Goal: Task Accomplishment & Management: Manage account settings

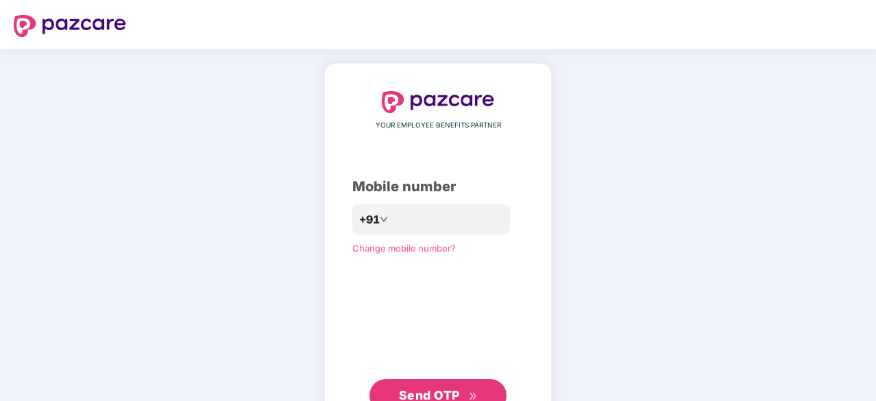
drag, startPoint x: 0, startPoint y: 0, endPoint x: 379, endPoint y: 248, distance: 453.2
click at [379, 248] on span "Change mobile number?" at bounding box center [404, 248] width 104 height 11
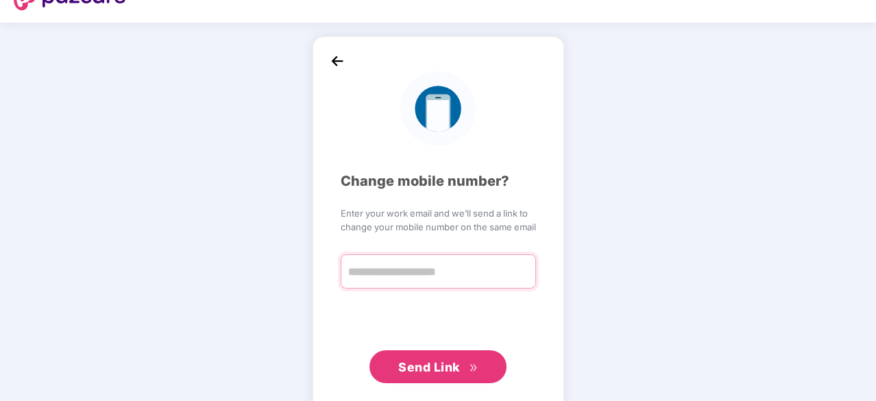
scroll to position [34, 0]
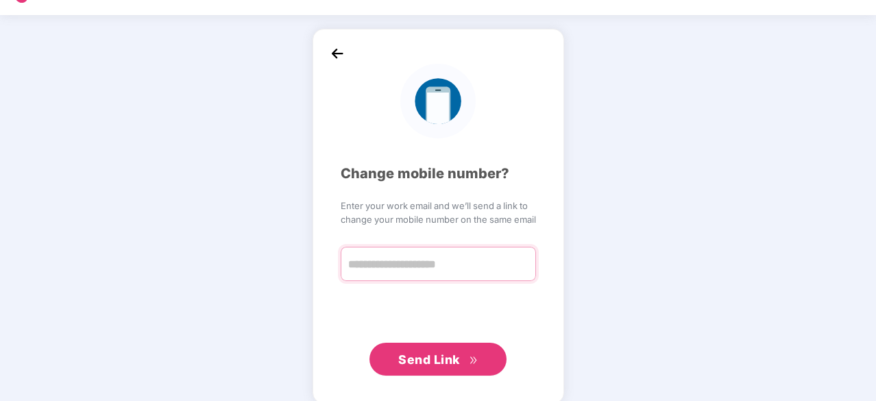
click at [401, 271] on input "text" at bounding box center [438, 264] width 195 height 34
click at [416, 259] on input "text" at bounding box center [438, 264] width 195 height 34
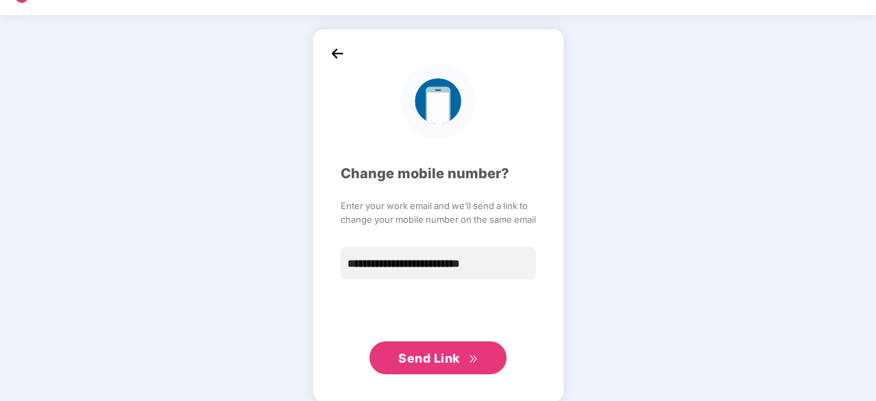
click at [455, 363] on span "Send Link" at bounding box center [429, 358] width 62 height 14
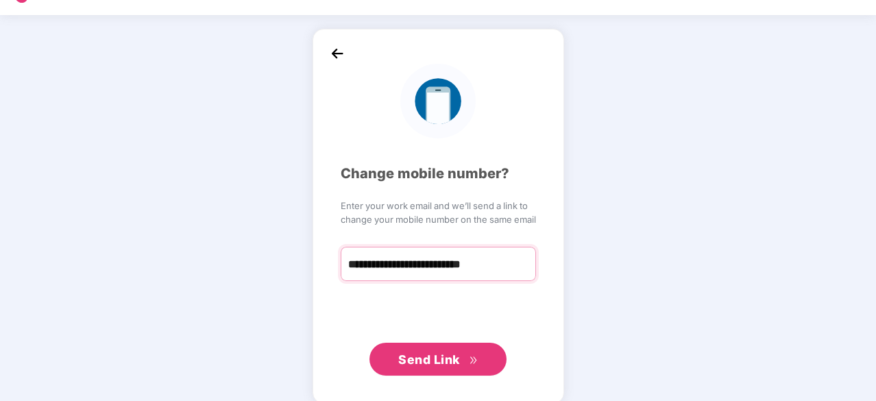
click at [473, 266] on input "**********" at bounding box center [438, 264] width 195 height 34
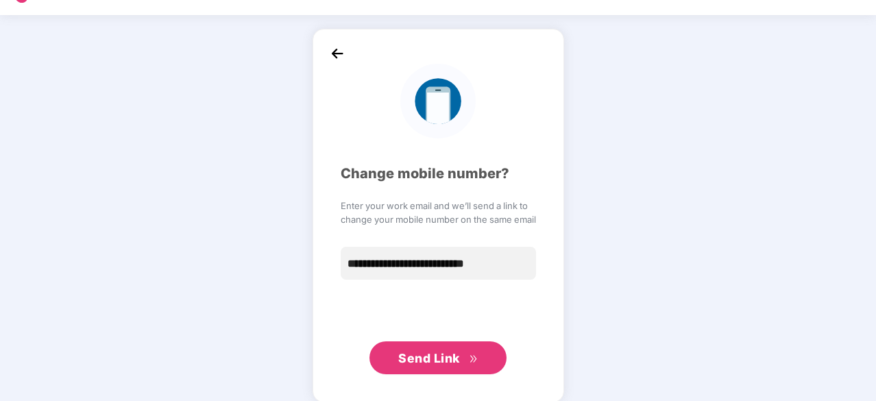
click at [465, 359] on span "Send Link" at bounding box center [437, 358] width 79 height 19
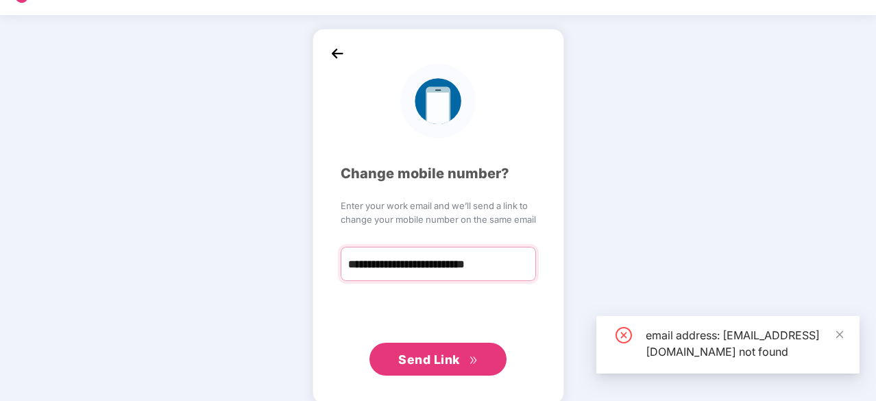
click at [505, 263] on input "**********" at bounding box center [438, 264] width 195 height 34
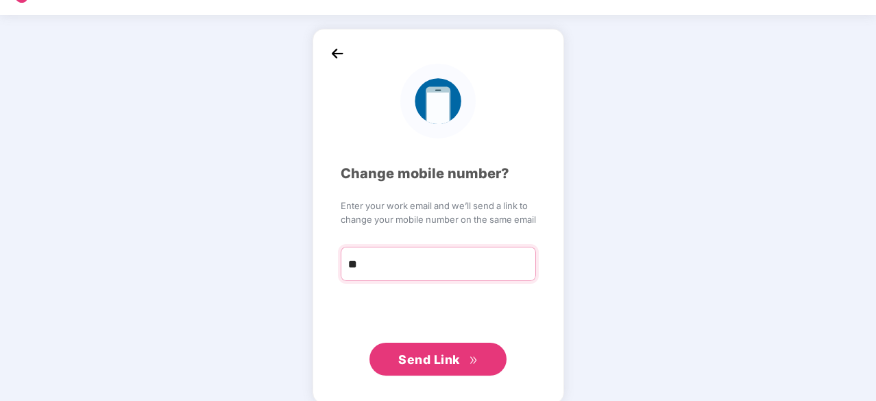
type input "*"
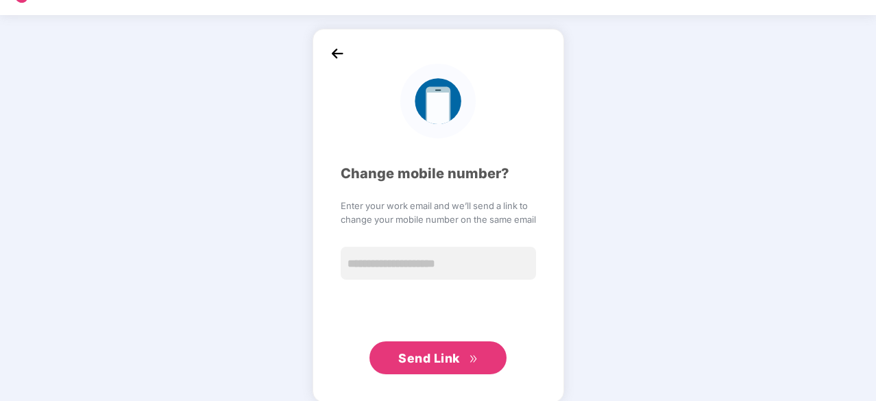
click at [335, 50] on img at bounding box center [337, 53] width 21 height 21
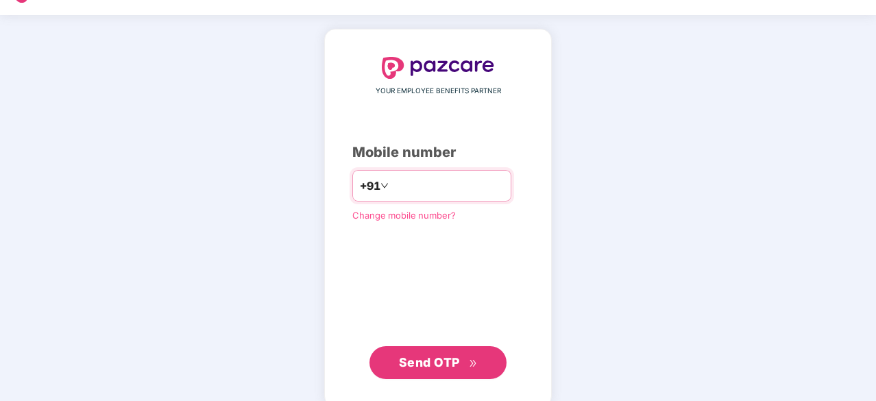
click at [402, 191] on input "number" at bounding box center [448, 186] width 112 height 22
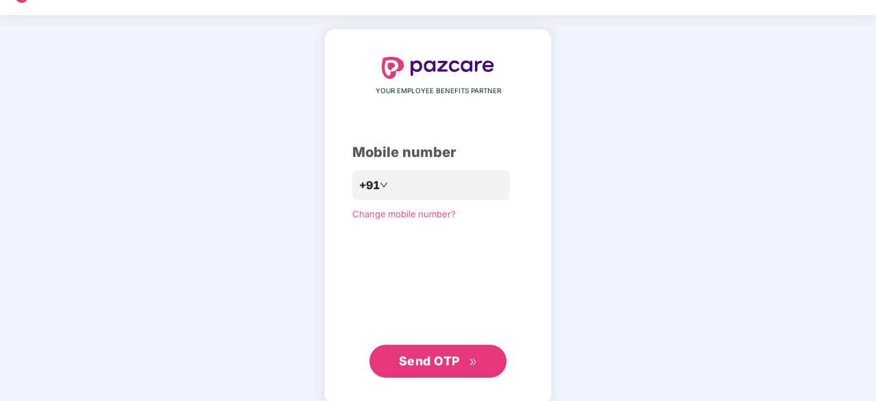
click at [470, 365] on icon "double-right" at bounding box center [473, 362] width 9 height 9
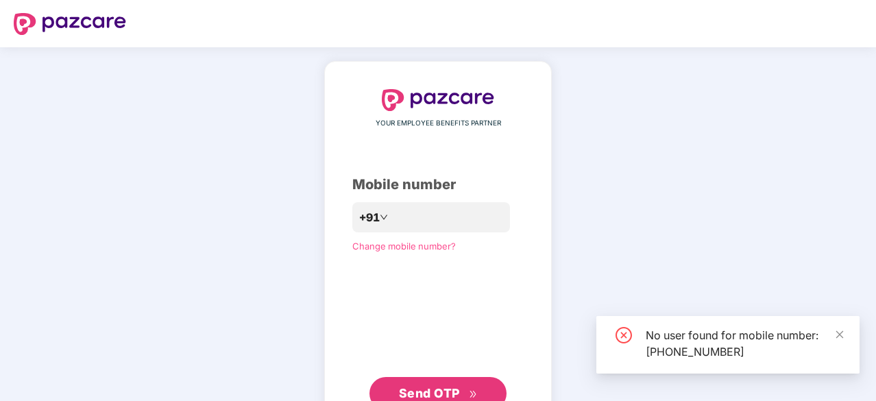
scroll to position [51, 0]
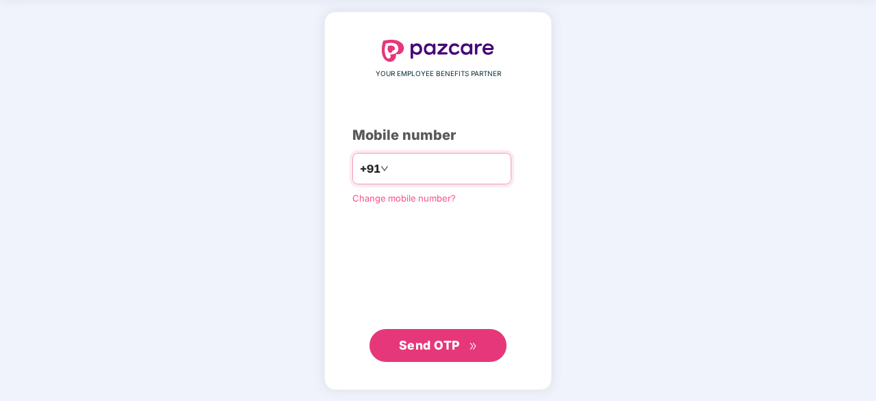
click at [453, 167] on input "**********" at bounding box center [448, 169] width 112 height 22
type input "*"
type input "**********"
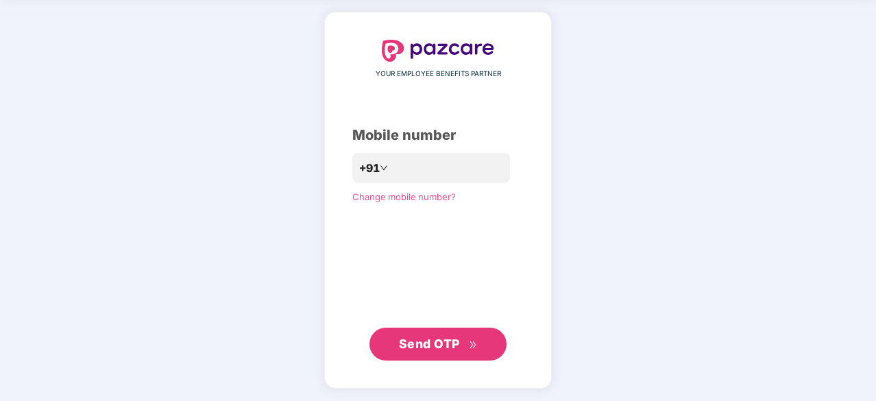
click at [464, 359] on button "Send OTP" at bounding box center [438, 344] width 137 height 33
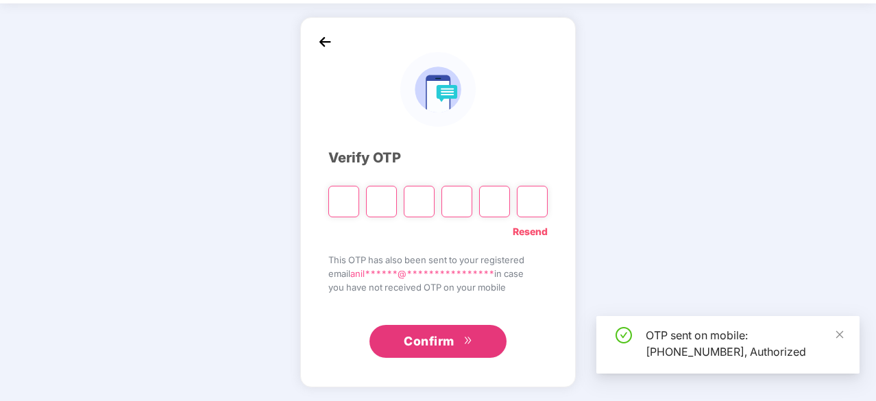
scroll to position [45, 0]
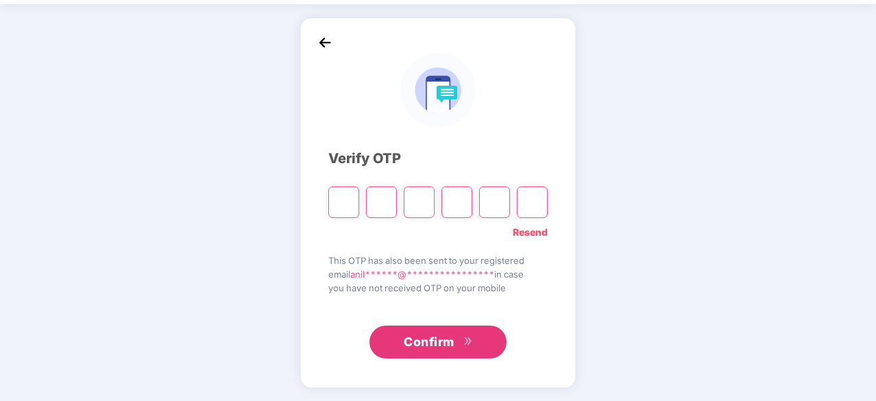
click at [324, 44] on img at bounding box center [325, 42] width 21 height 21
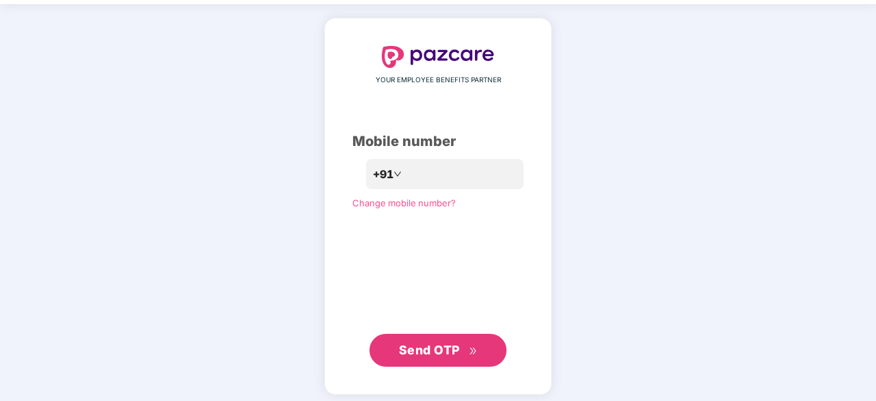
click at [374, 205] on span "Change mobile number?" at bounding box center [404, 202] width 104 height 11
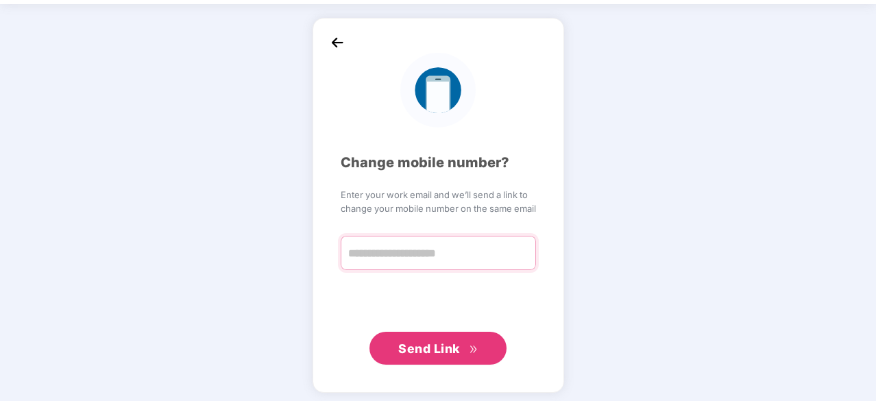
click at [425, 261] on input "text" at bounding box center [438, 253] width 195 height 34
type input "**********"
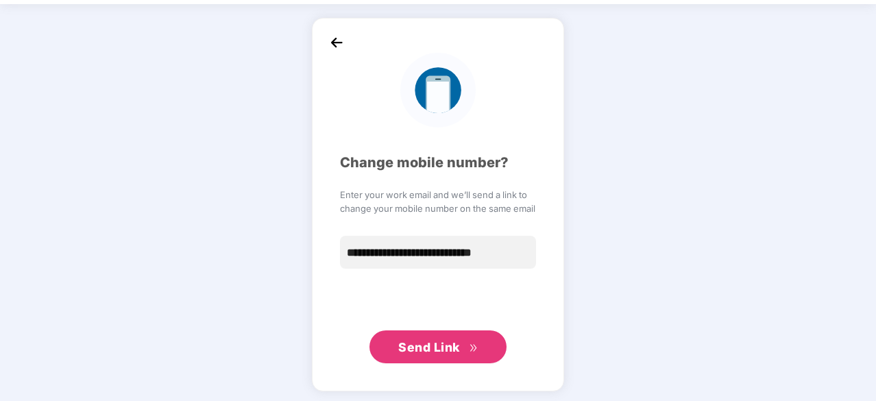
click at [453, 350] on span "Send Link" at bounding box center [429, 347] width 62 height 14
click at [480, 346] on button "Send Link" at bounding box center [438, 347] width 137 height 33
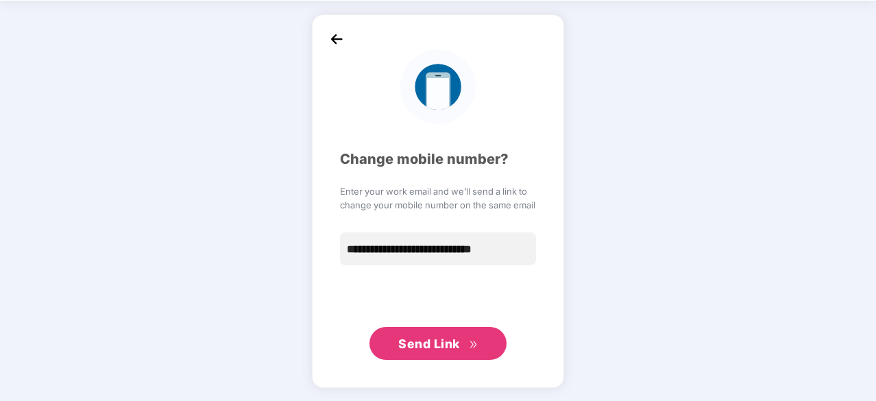
click at [335, 36] on img at bounding box center [336, 39] width 21 height 21
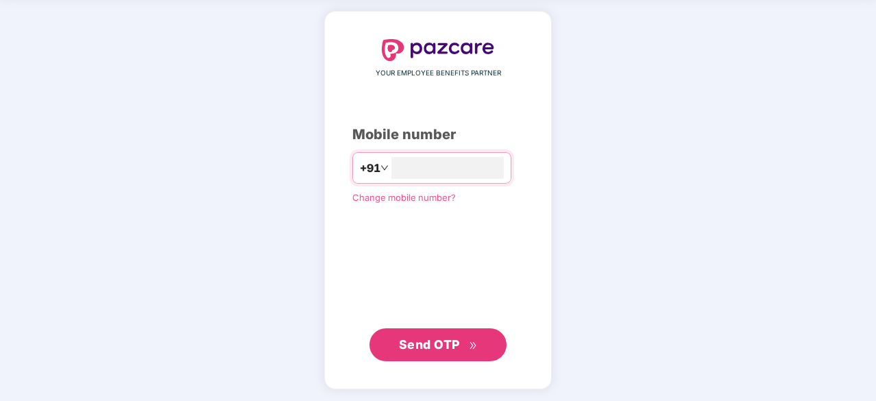
scroll to position [51, 0]
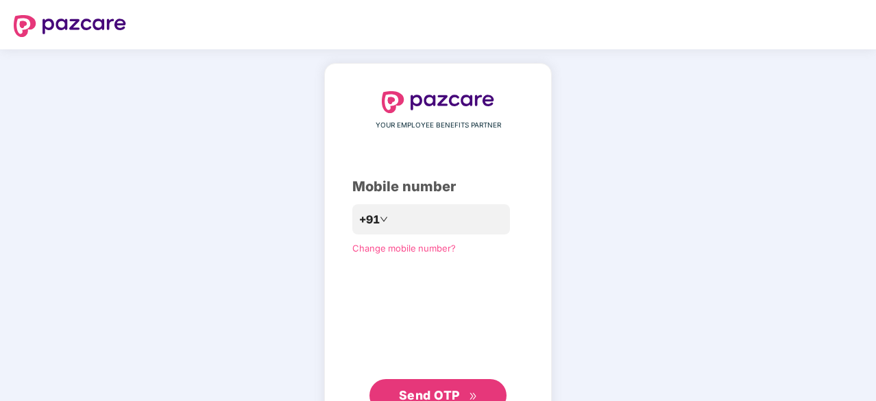
click at [401, 245] on span "Change mobile number?" at bounding box center [404, 248] width 104 height 11
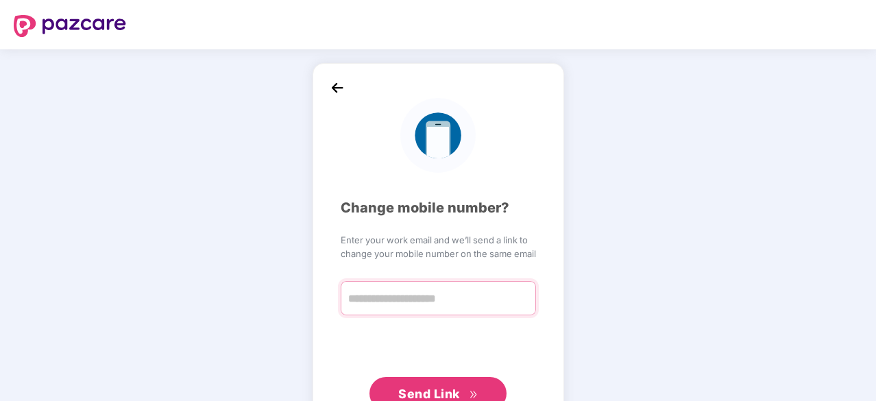
click at [436, 300] on input "text" at bounding box center [438, 298] width 195 height 34
type input "**********"
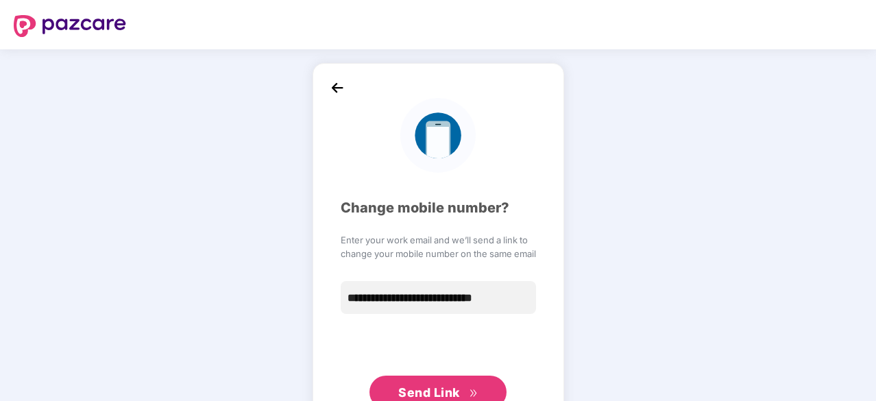
click at [438, 397] on span "Send Link" at bounding box center [429, 392] width 62 height 14
